Goal: Information Seeking & Learning: Learn about a topic

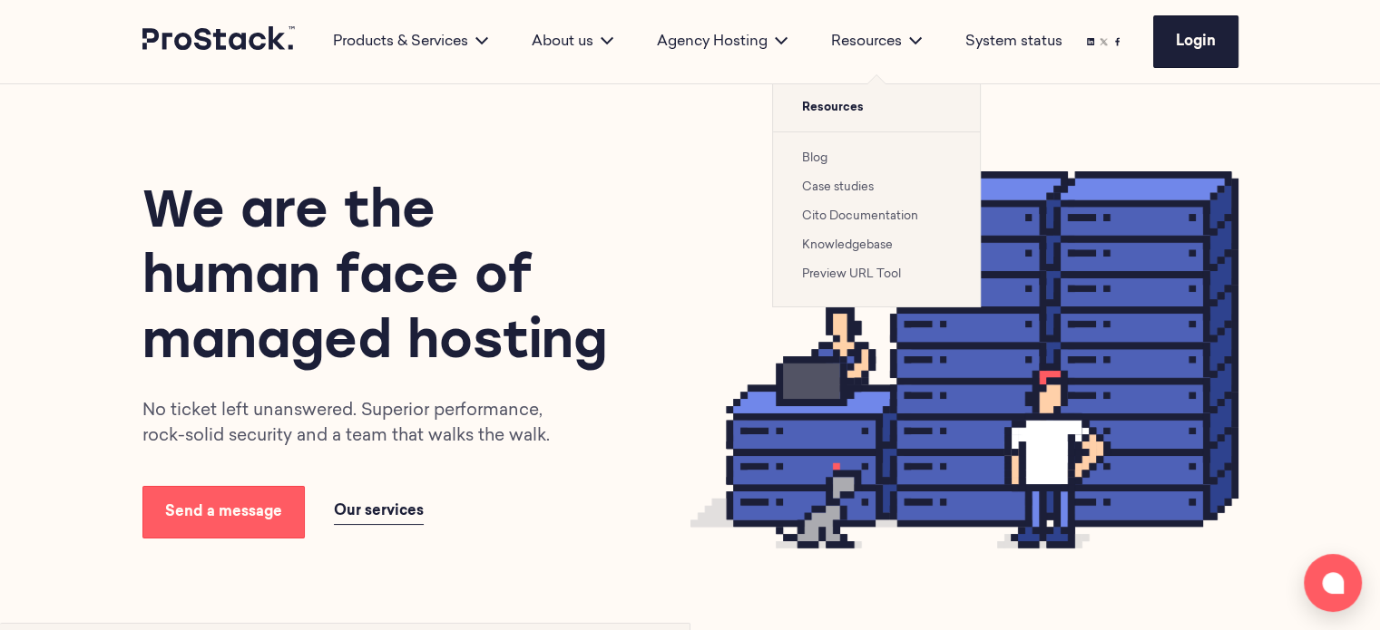
click at [856, 184] on link "Case studies" at bounding box center [838, 187] width 72 height 12
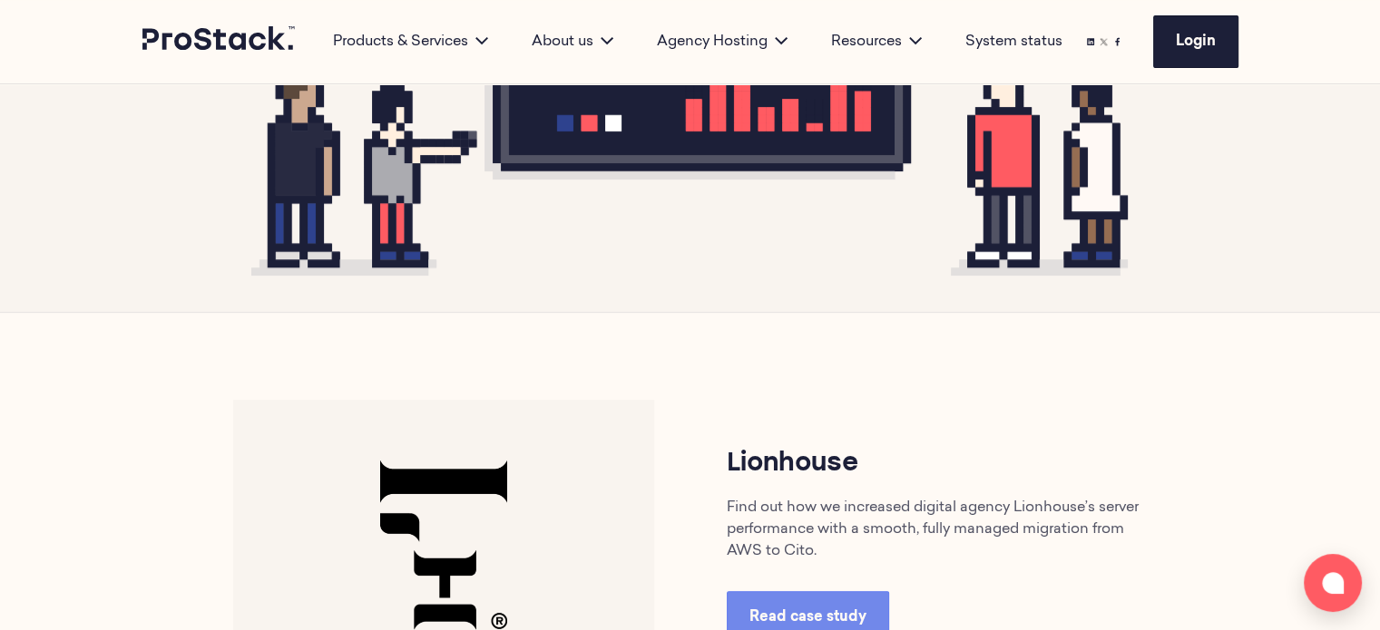
scroll to position [907, 0]
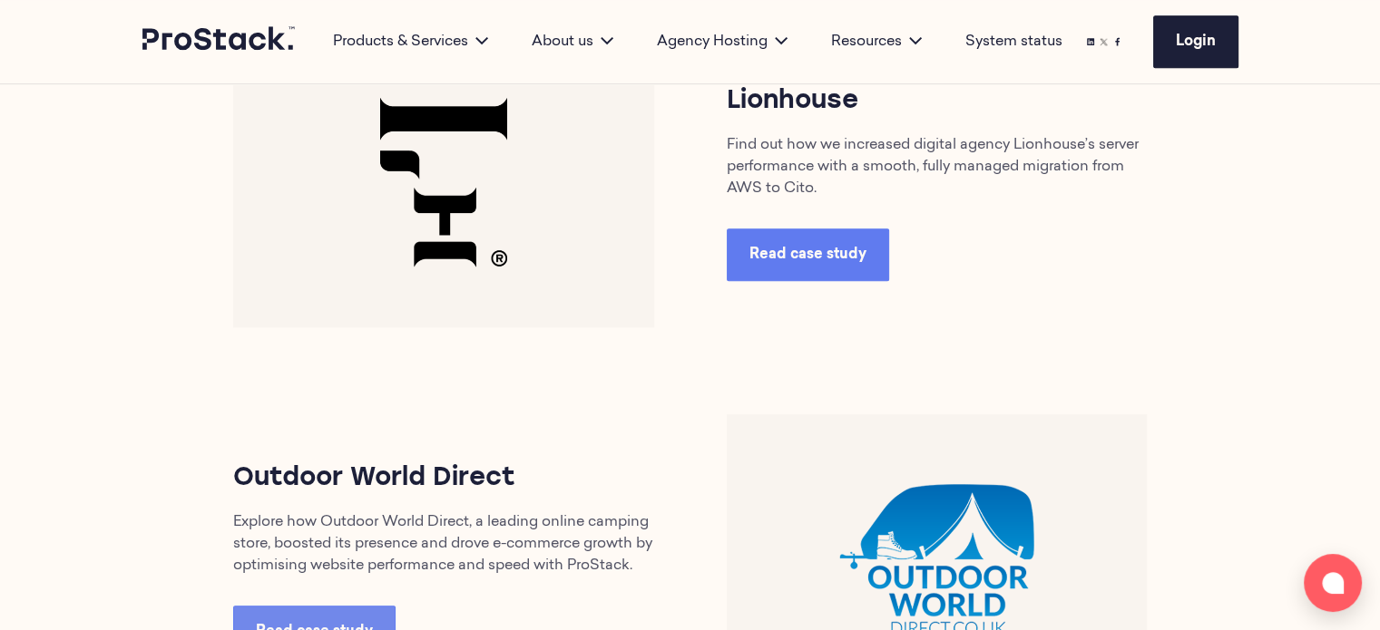
click at [757, 248] on span "Read case study" at bounding box center [807, 255] width 117 height 15
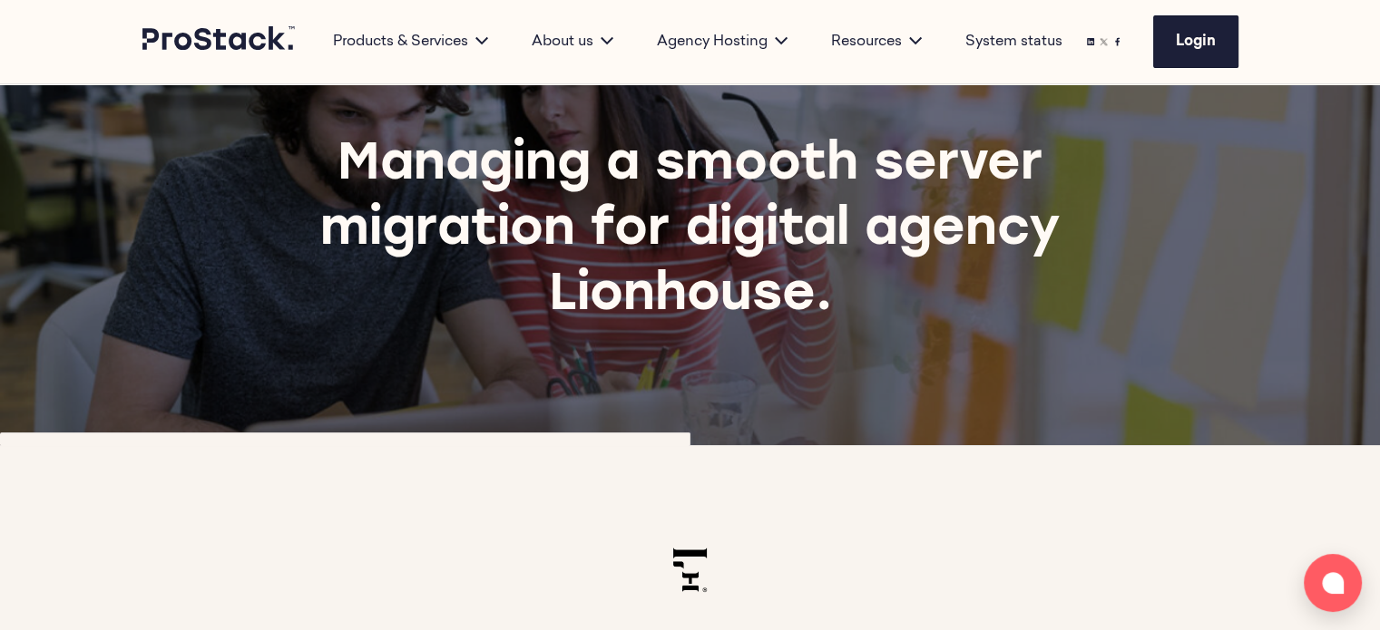
scroll to position [91, 0]
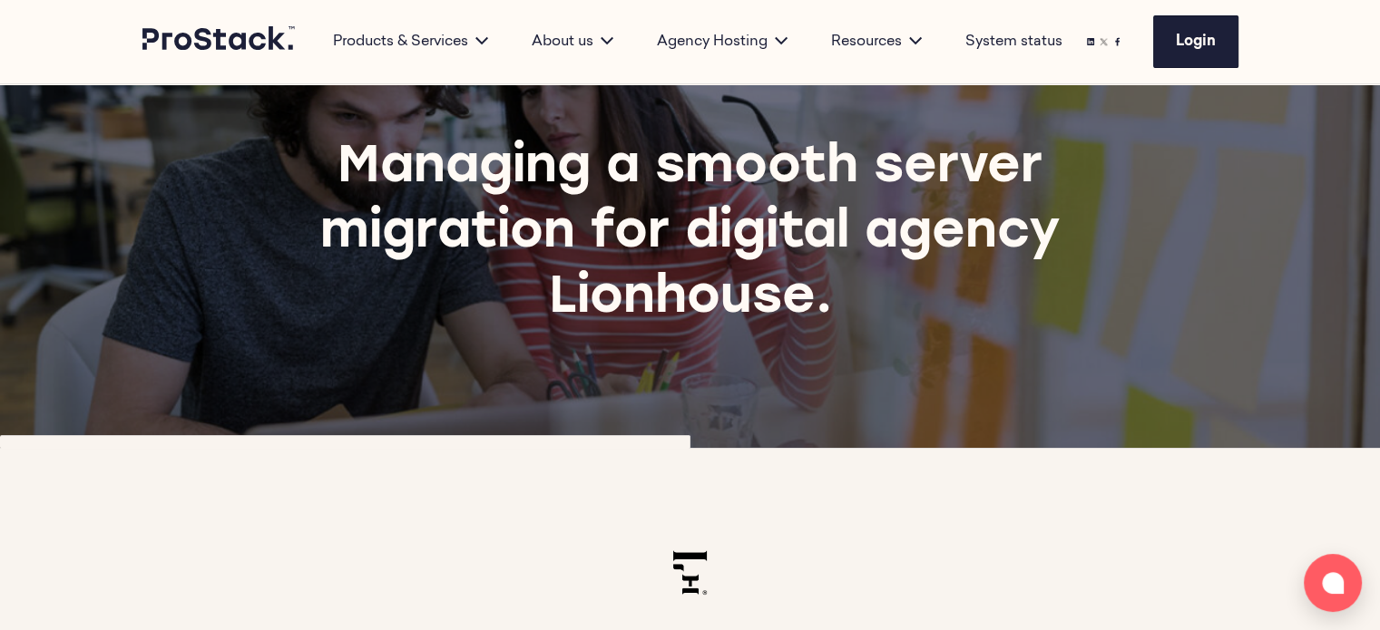
click at [696, 580] on img at bounding box center [690, 573] width 34 height 44
click at [669, 290] on h1 "Managing a smooth server migration for digital agency Lionhouse." at bounding box center [689, 234] width 876 height 196
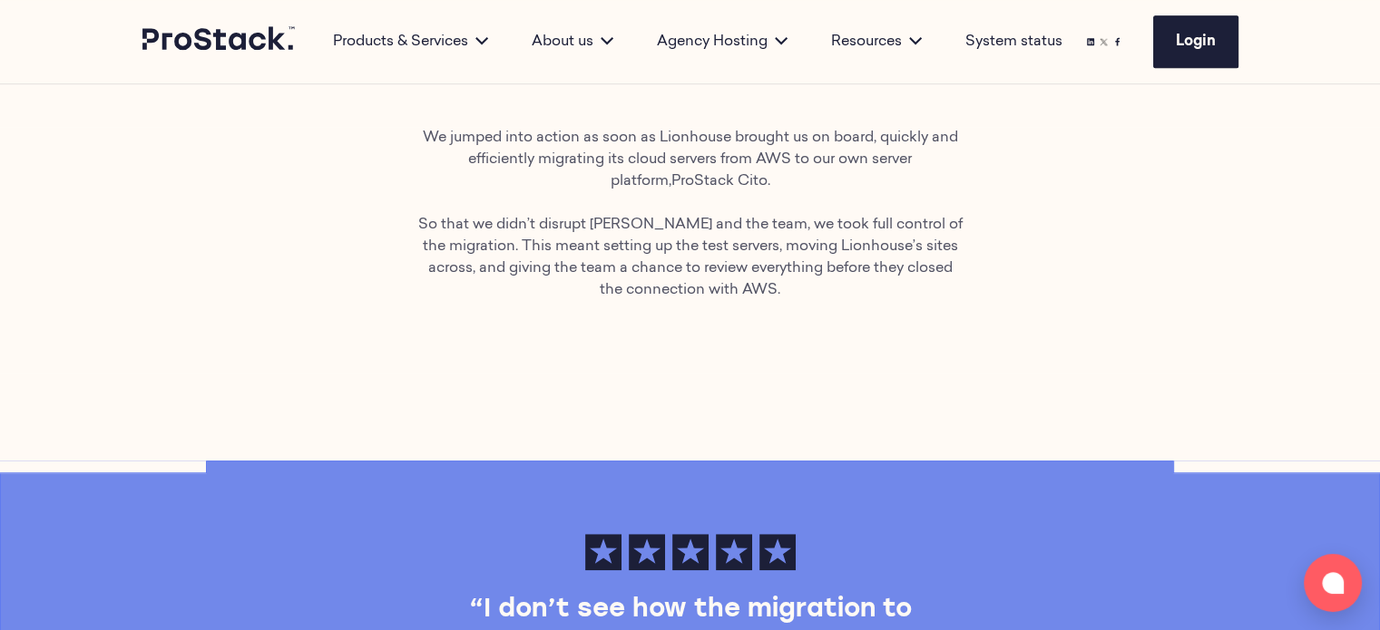
scroll to position [1089, 0]
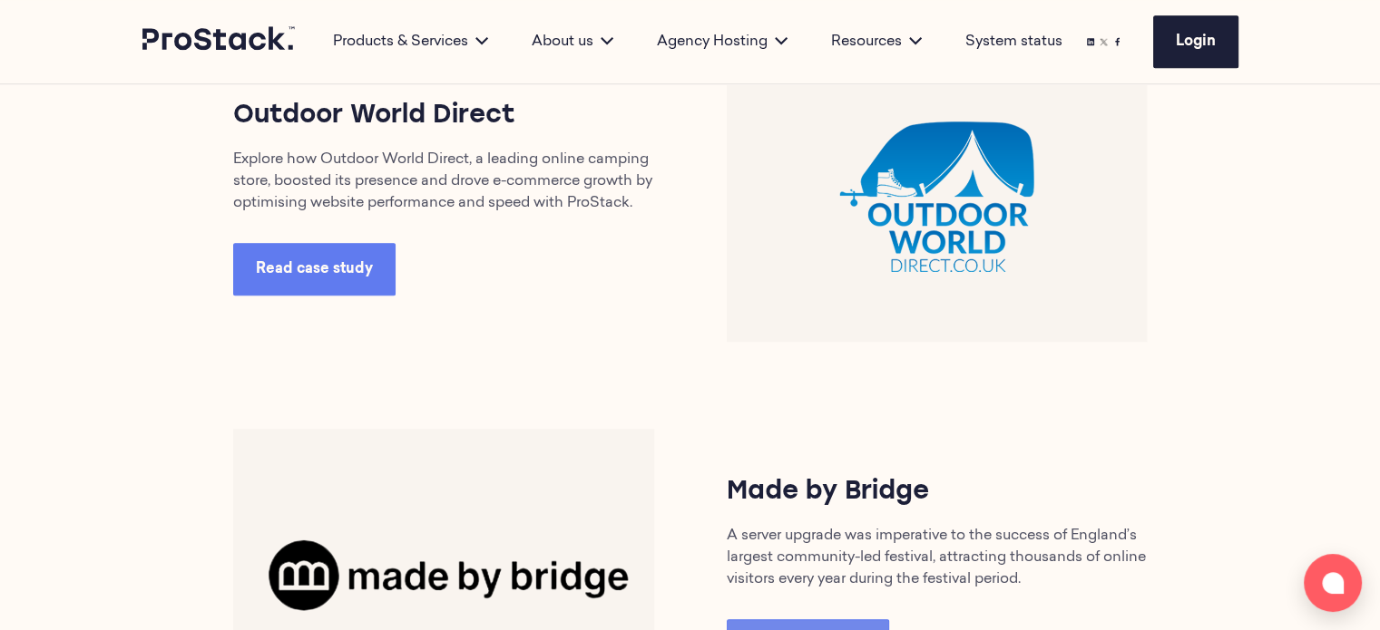
click at [334, 276] on span "Read case study" at bounding box center [314, 269] width 117 height 15
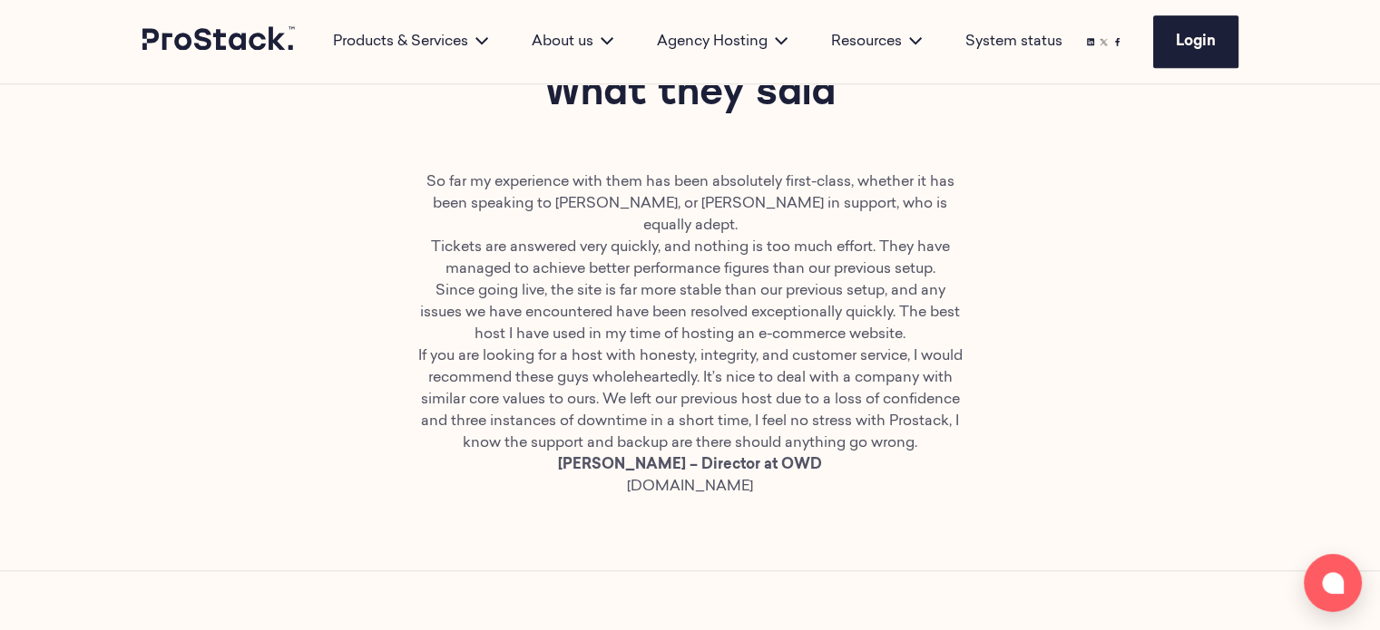
scroll to position [1996, 0]
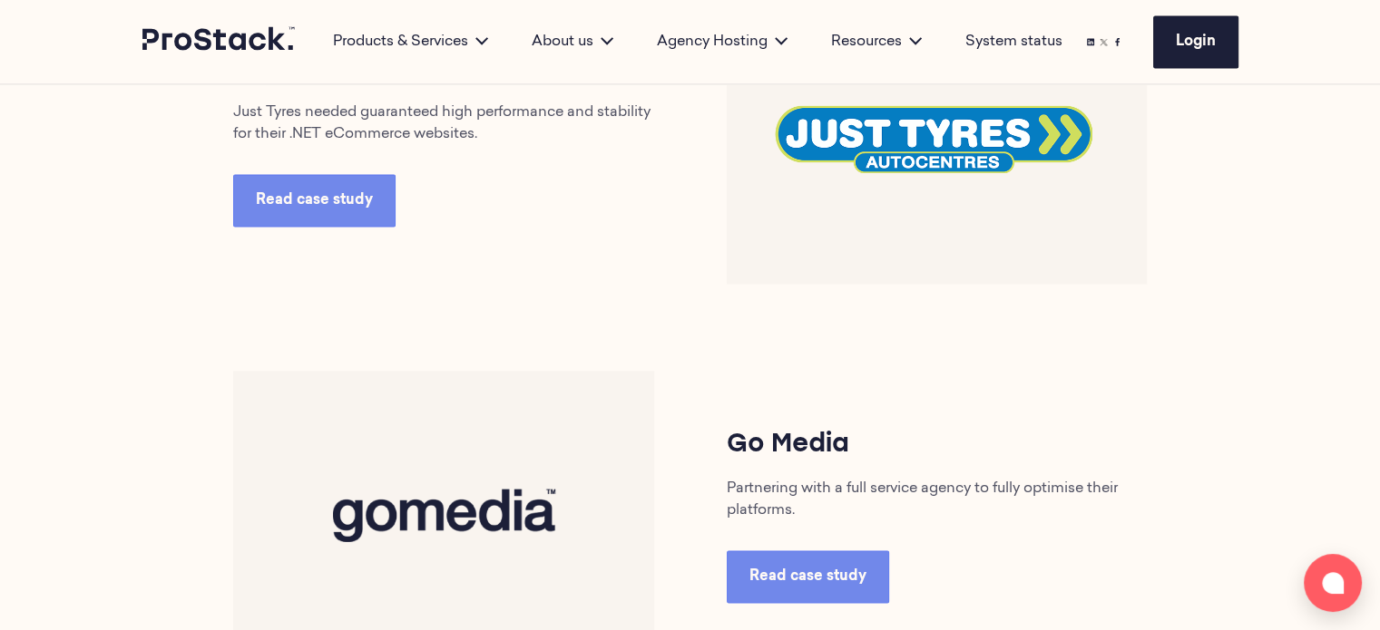
scroll to position [3084, 0]
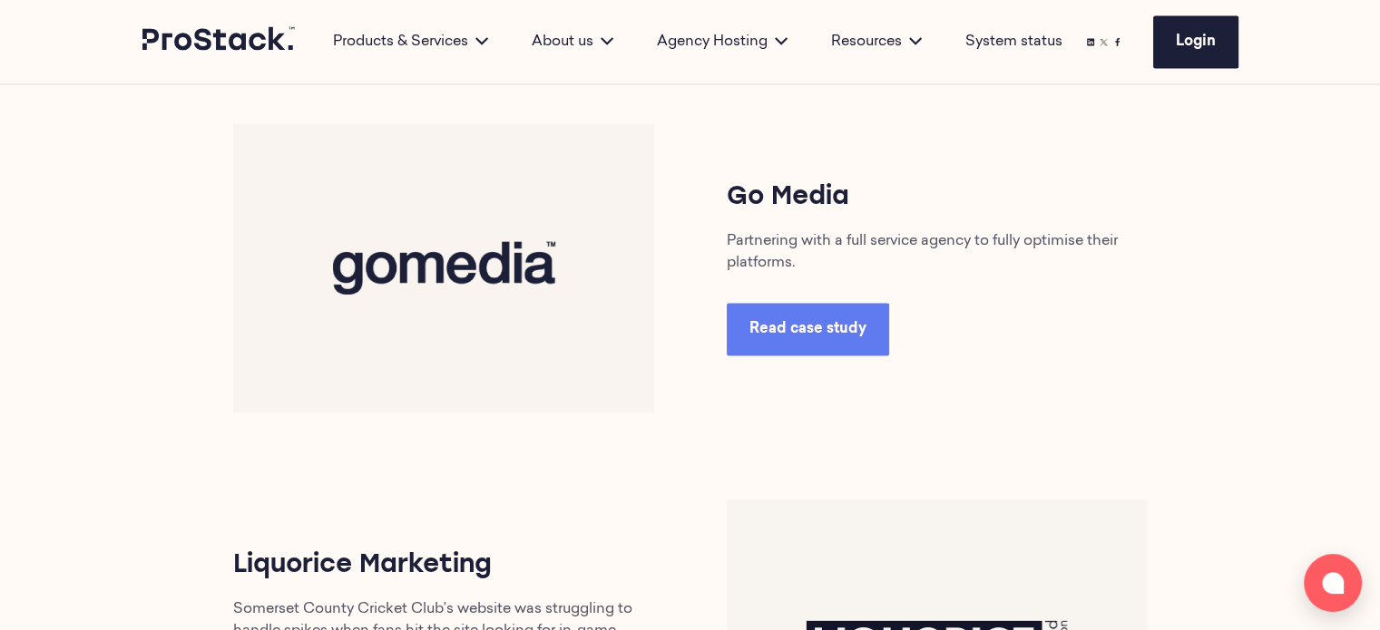
click at [847, 327] on span "Read case study" at bounding box center [807, 329] width 117 height 15
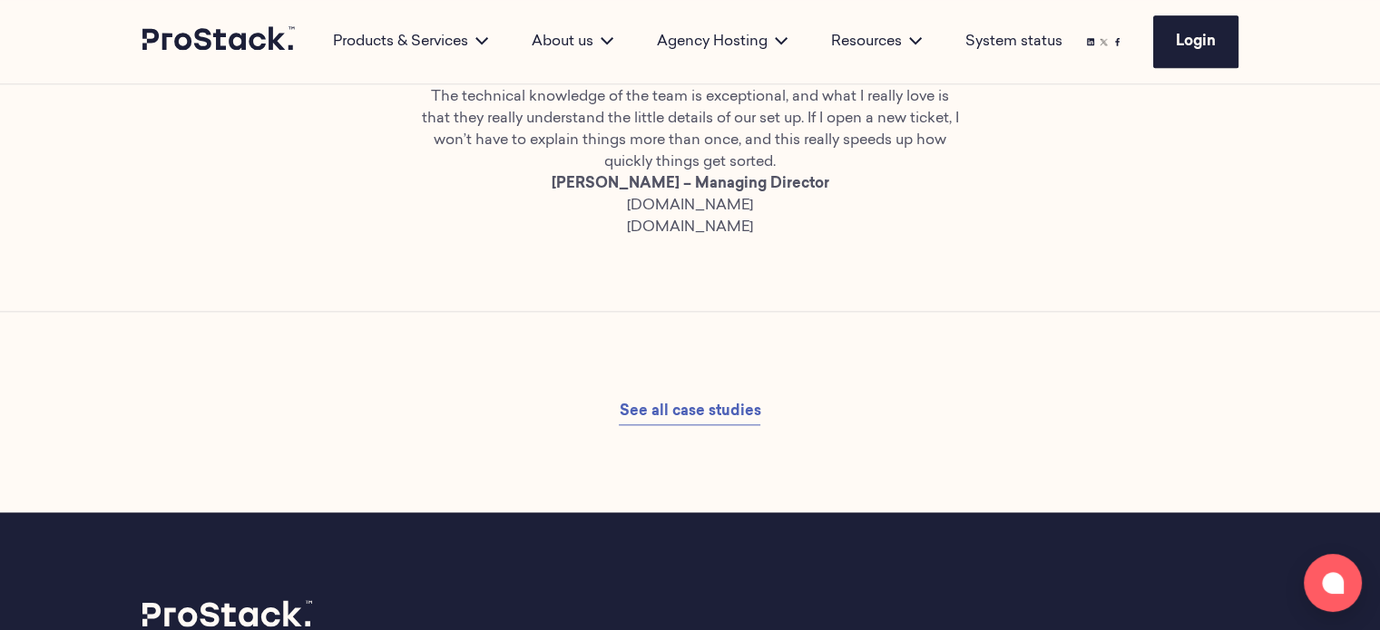
scroll to position [2087, 0]
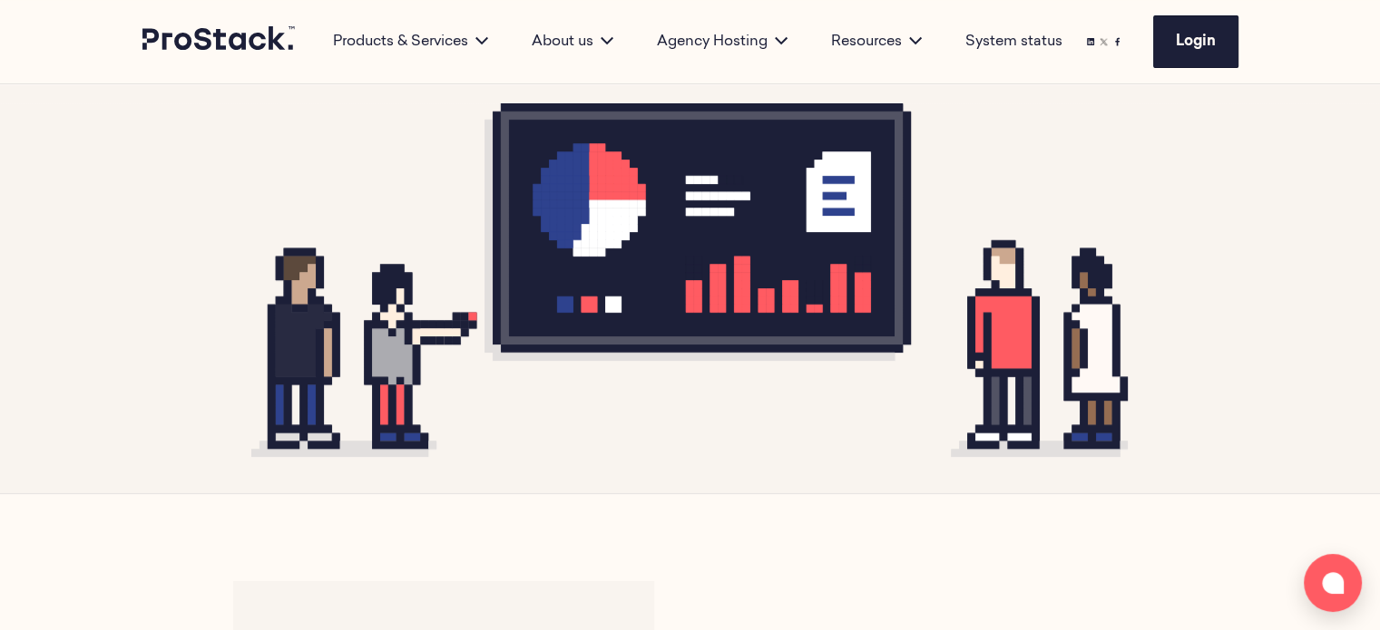
scroll to position [718, 0]
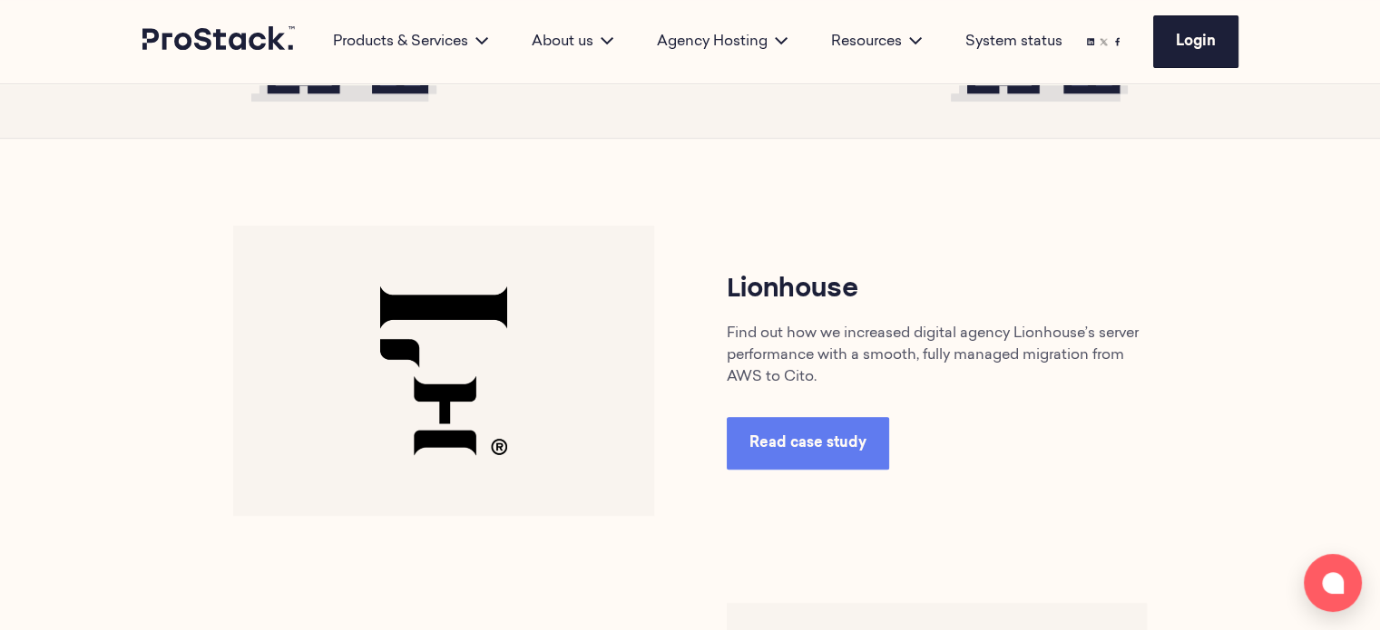
click at [816, 450] on span "Read case study" at bounding box center [807, 443] width 117 height 15
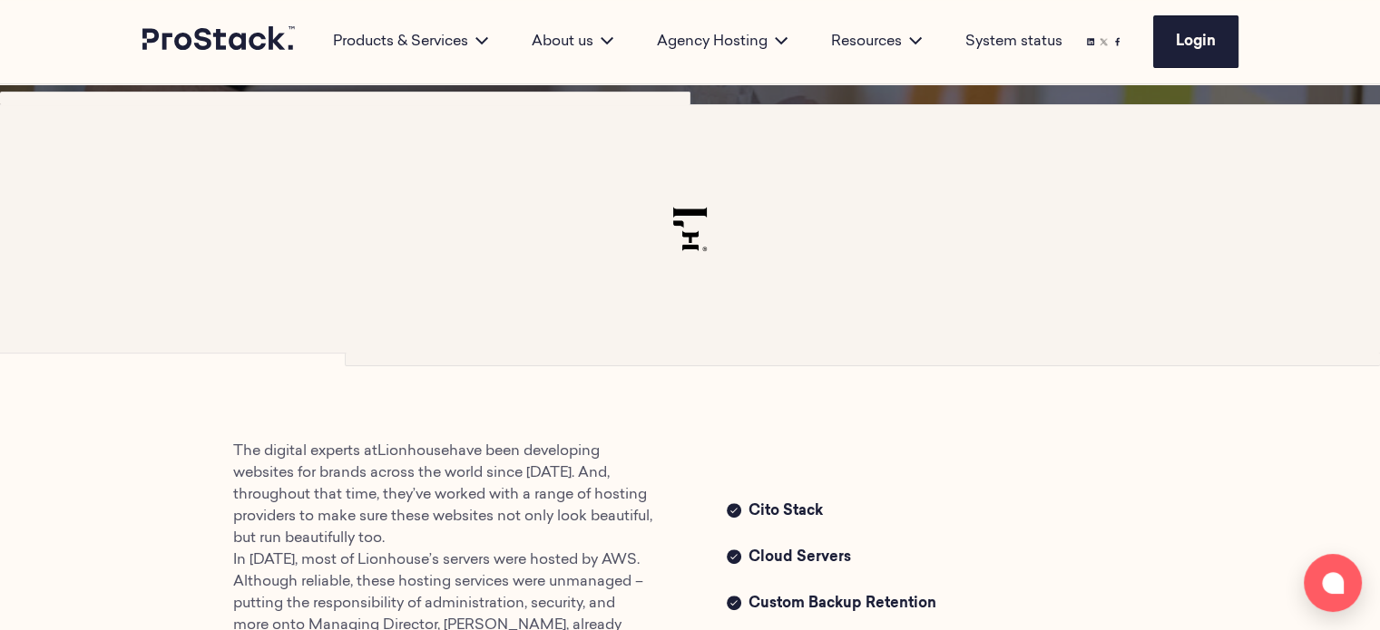
scroll to position [272, 0]
